Goal: Navigation & Orientation: Go to known website

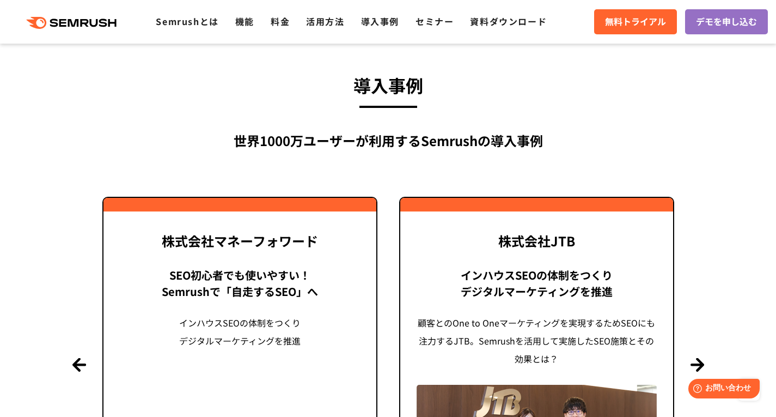
scroll to position [2505, 0]
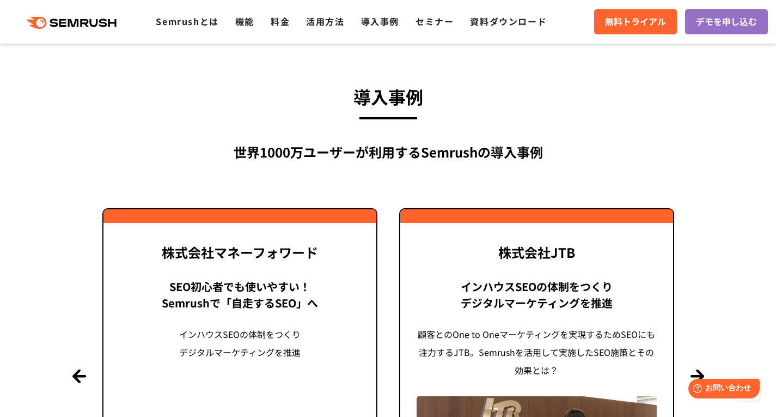
click at [62, 25] on icon ".cls {fill: #FF642D;}" at bounding box center [72, 23] width 123 height 12
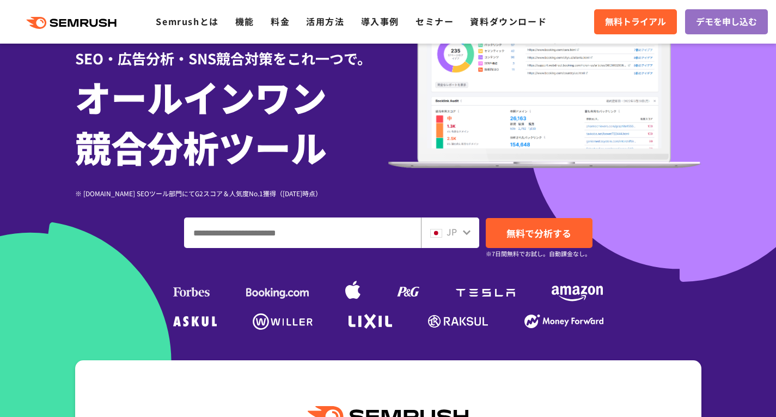
scroll to position [163, 0]
